Goal: Task Accomplishment & Management: Use online tool/utility

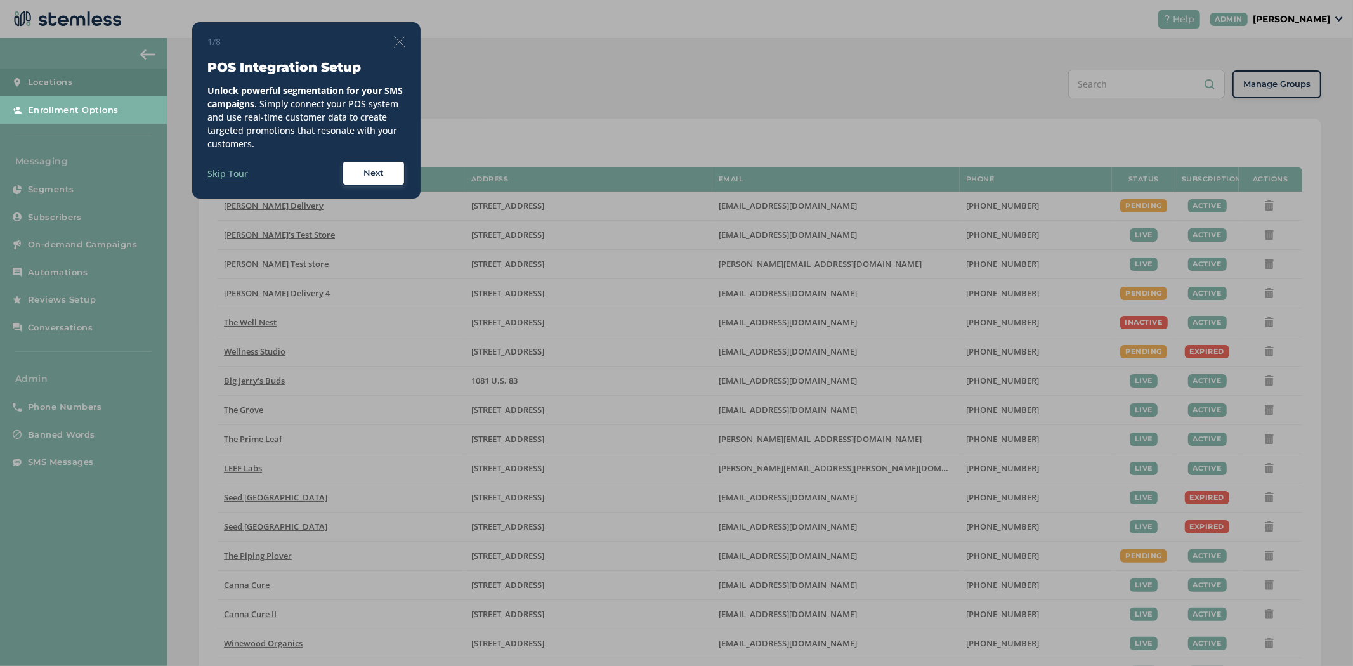
drag, startPoint x: 390, startPoint y: 42, endPoint x: 397, endPoint y: 44, distance: 7.2
click at [392, 42] on div "1/8" at bounding box center [306, 41] width 198 height 13
click at [397, 44] on img at bounding box center [399, 41] width 11 height 11
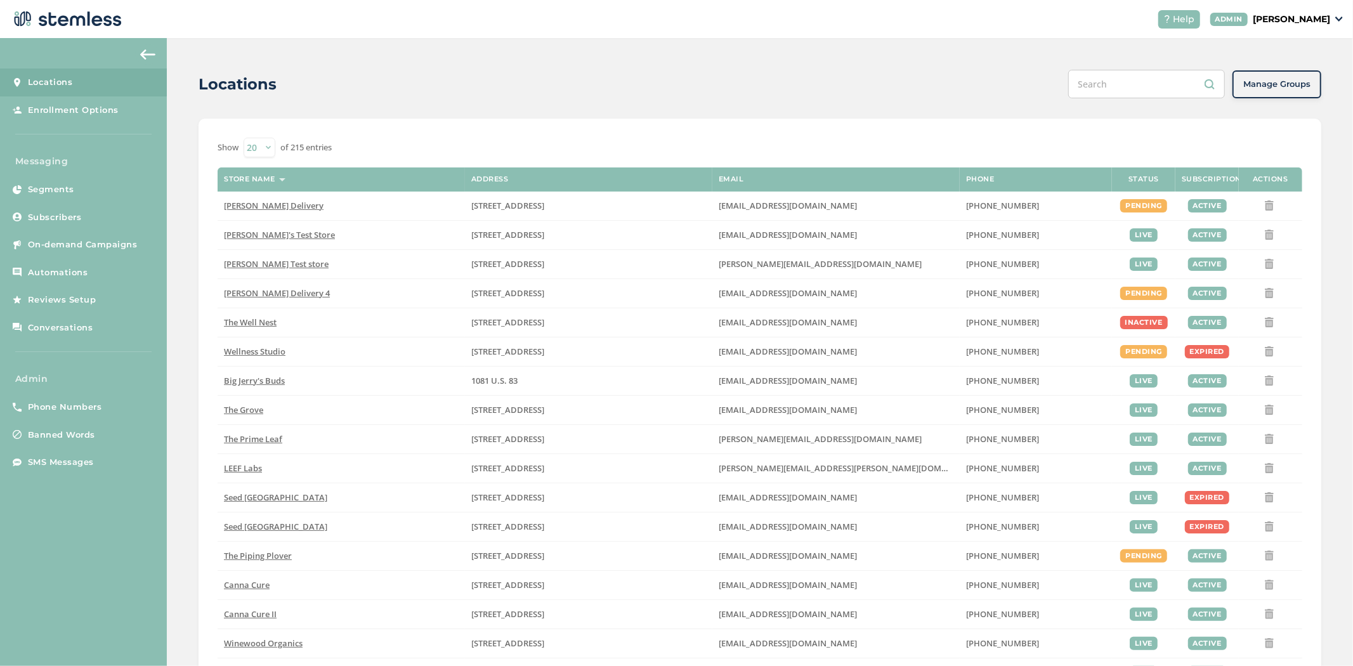
drag, startPoint x: 1303, startPoint y: 15, endPoint x: 1313, endPoint y: 27, distance: 14.9
click at [1304, 16] on p "[PERSON_NAME]" at bounding box center [1290, 19] width 77 height 13
click at [1309, 98] on li "Impersonate" at bounding box center [1297, 94] width 62 height 18
click at [1298, 19] on p "[PERSON_NAME]" at bounding box center [1290, 19] width 77 height 13
click at [1297, 91] on span "Impersonate" at bounding box center [1297, 91] width 62 height 13
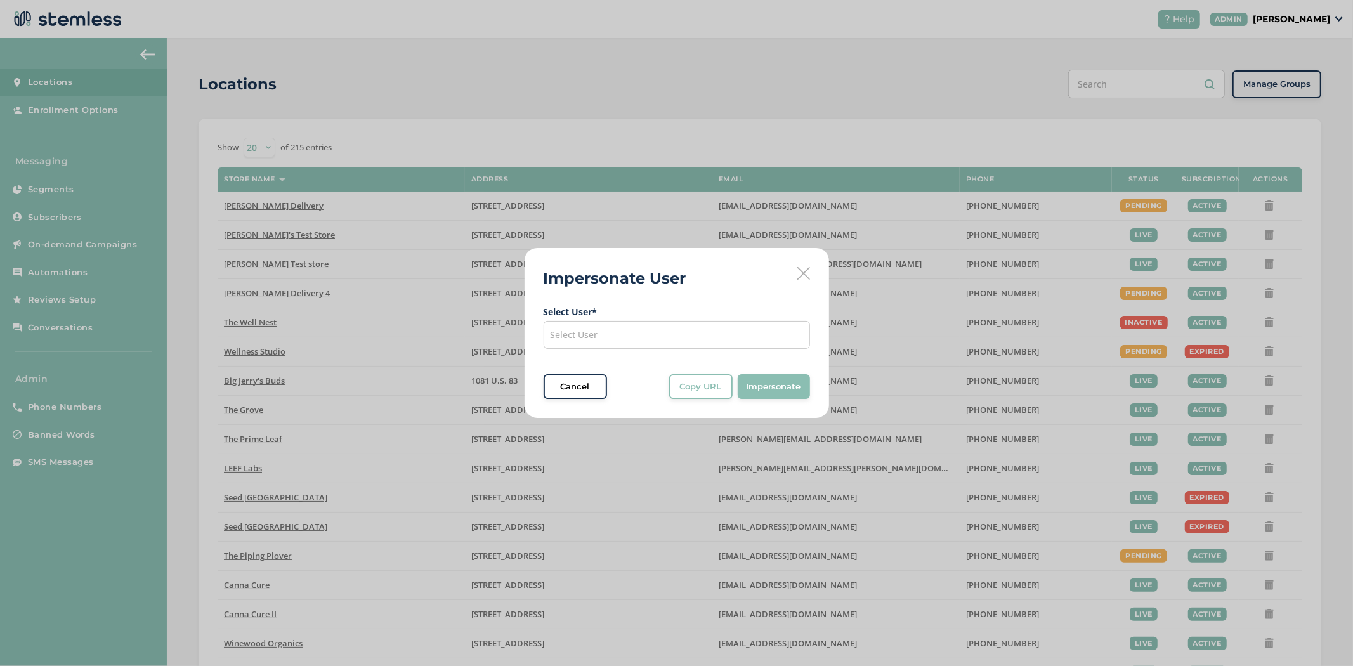
click at [654, 327] on div "Select User" at bounding box center [676, 335] width 266 height 28
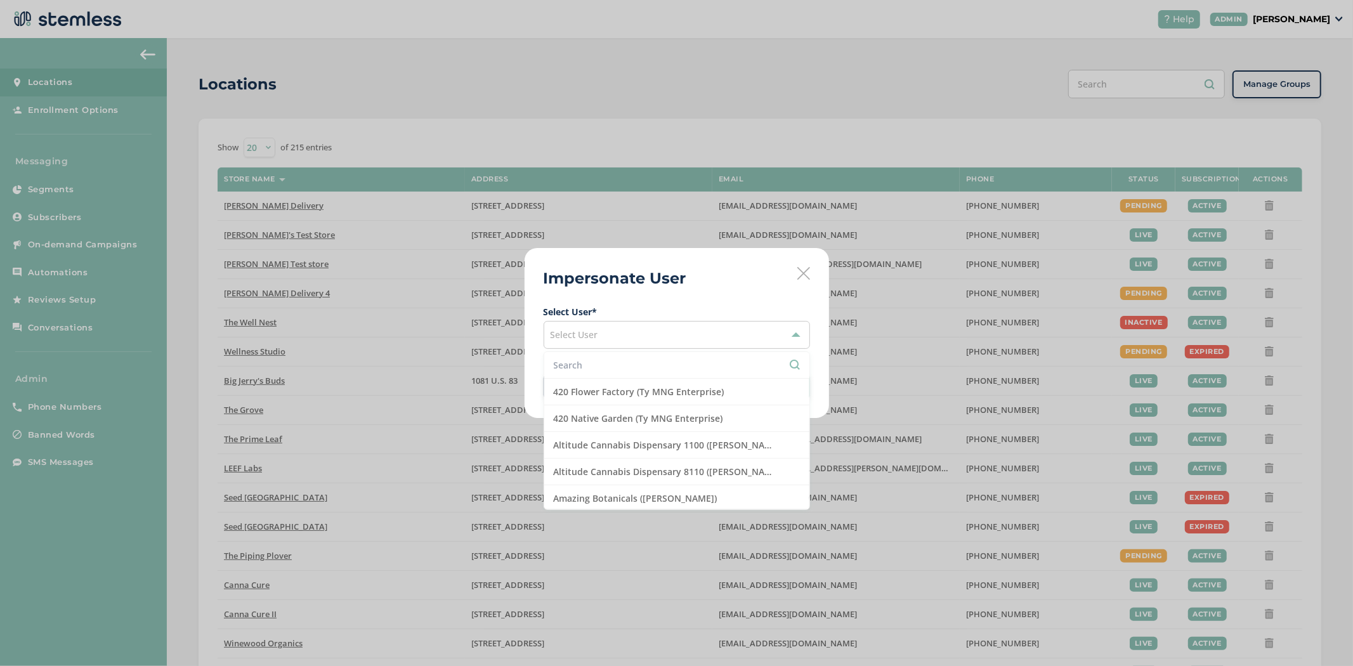
click at [624, 363] on input "text" at bounding box center [677, 364] width 246 height 13
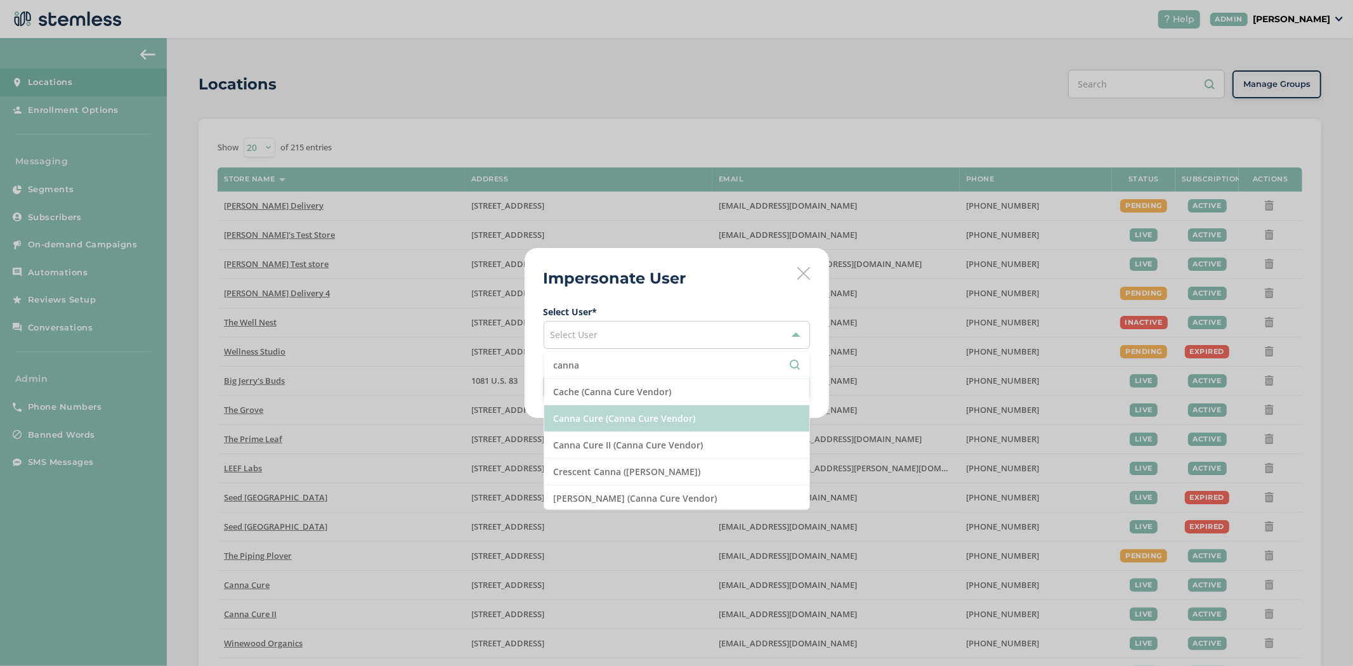
type input "canna"
click at [616, 415] on li "Canna Cure (Canna Cure Vendor)" at bounding box center [676, 418] width 265 height 27
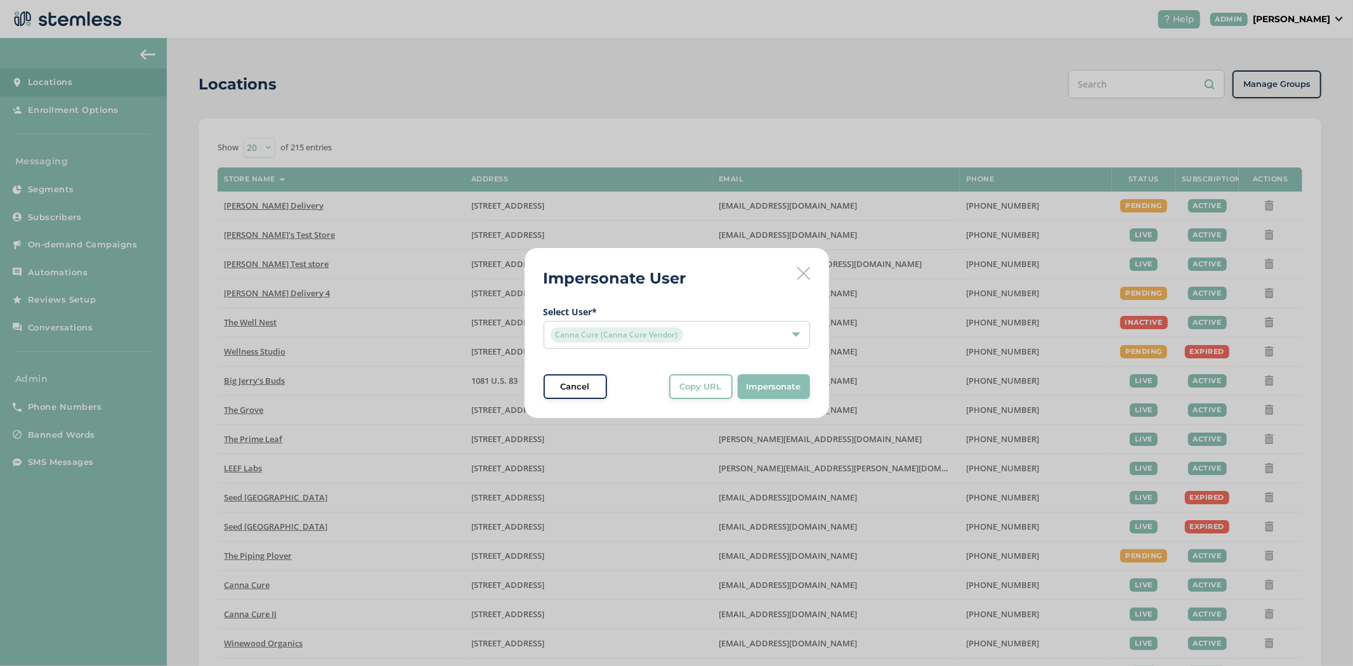
click at [810, 367] on div "Impersonate User Select User * Canna Cure (Canna Cure Vendor) Cancel Copy URL C…" at bounding box center [676, 333] width 304 height 171
click at [778, 380] on span "Impersonate" at bounding box center [773, 386] width 55 height 13
